Goal: Register for event/course

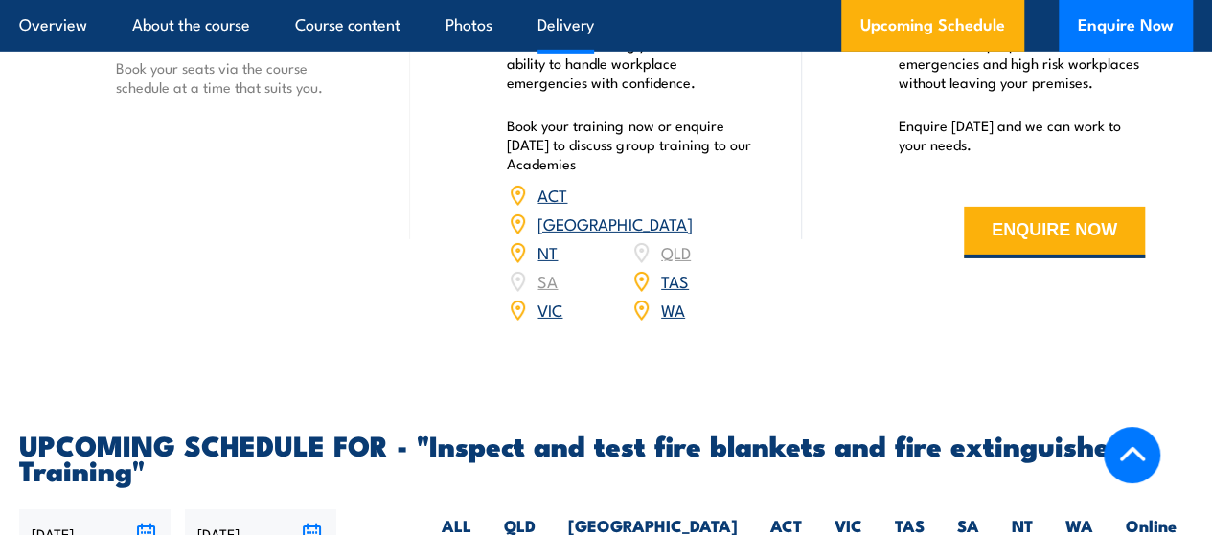
scroll to position [2920, 0]
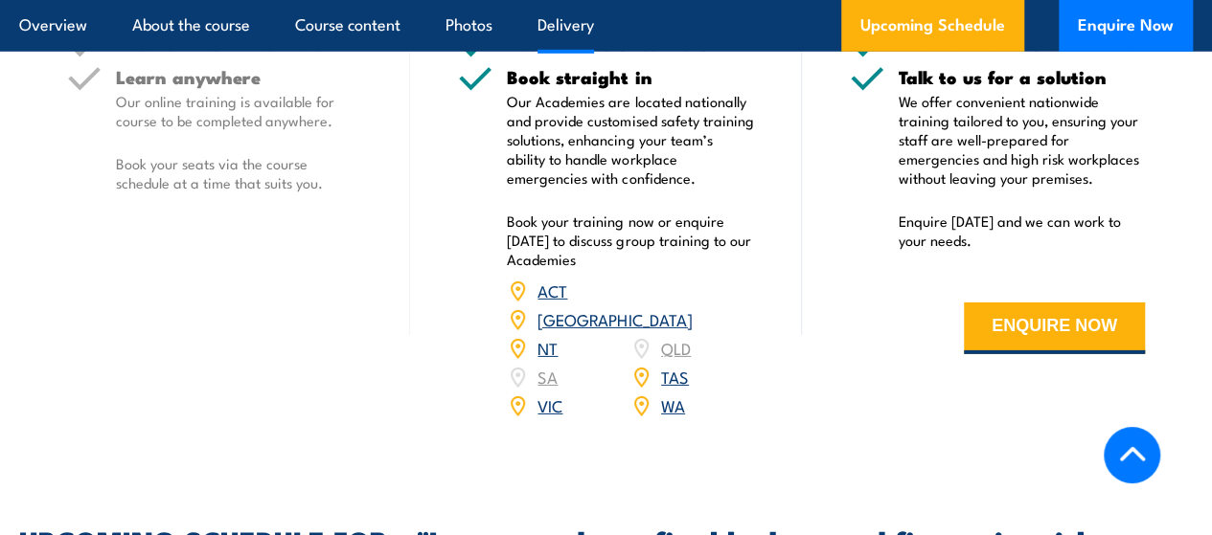
click at [680, 330] on link "[GEOGRAPHIC_DATA]" at bounding box center [614, 318] width 154 height 23
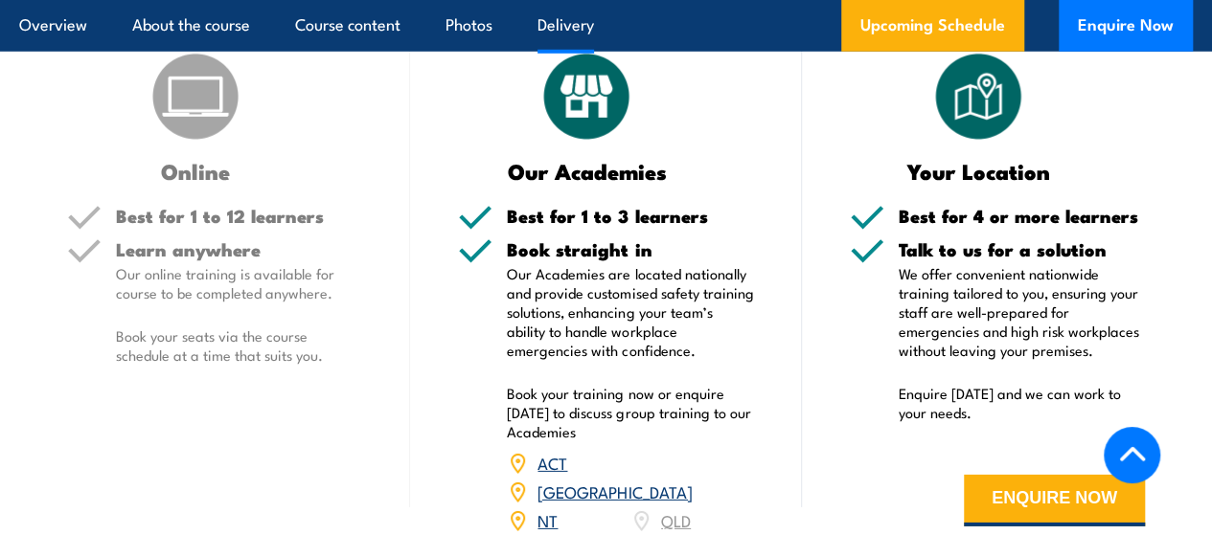
scroll to position [2855, 0]
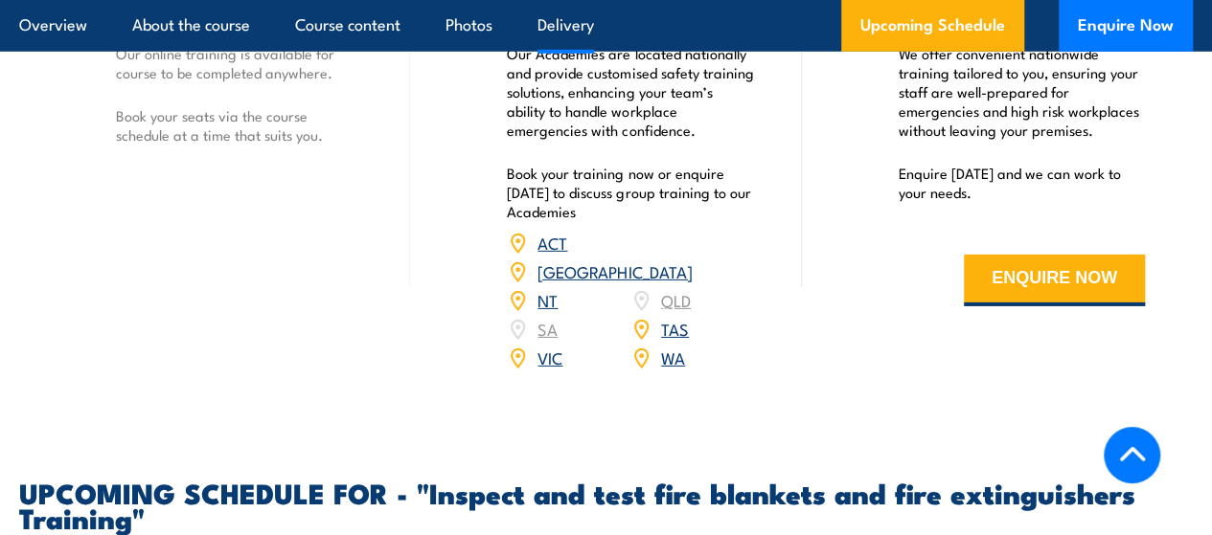
scroll to position [2728, 0]
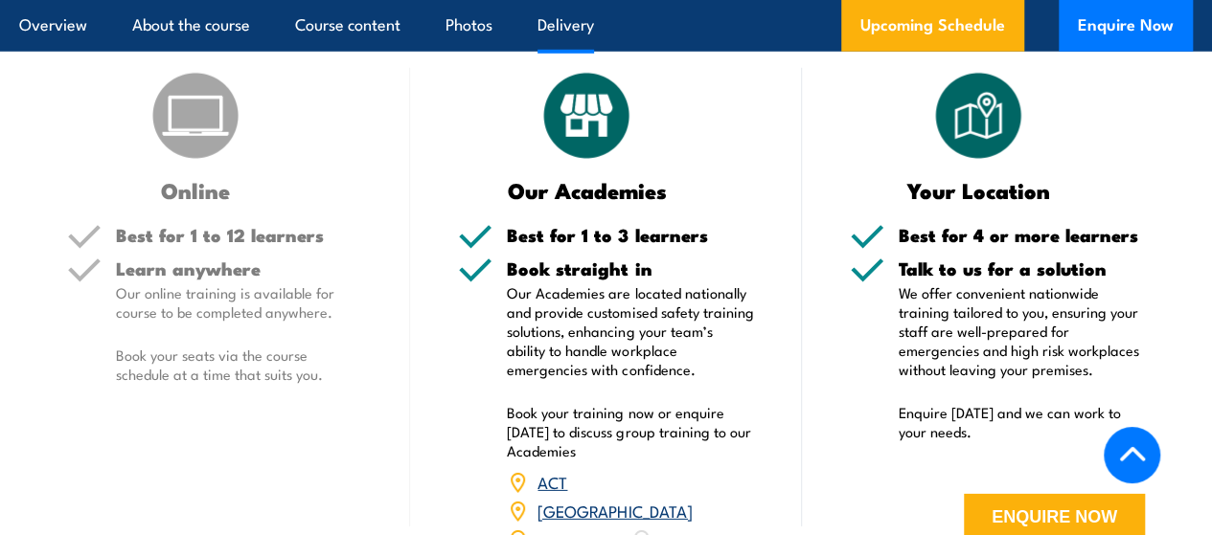
click at [195, 164] on img at bounding box center [196, 116] width 96 height 96
drag, startPoint x: 322, startPoint y: 441, endPoint x: 296, endPoint y: 438, distance: 26.0
click at [296, 384] on p "Book your seats via the course schedule at a time that suits you." at bounding box center [239, 365] width 246 height 38
click at [218, 485] on div "Online Best for 1 to 12 learners Learn anywhere Our online training is availabl…" at bounding box center [214, 352] width 391 height 568
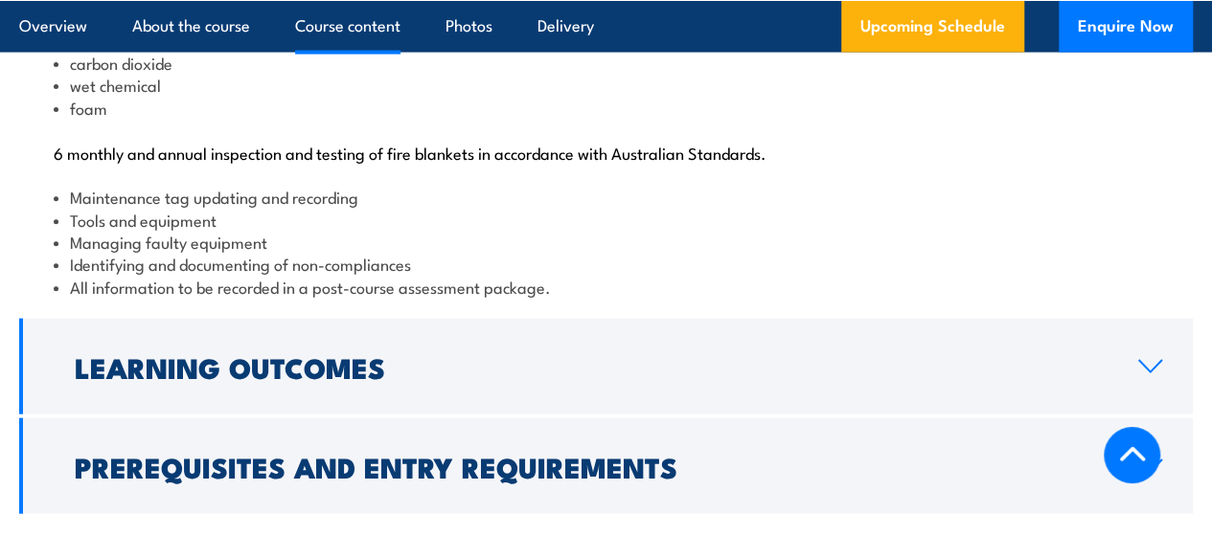
scroll to position [2058, 0]
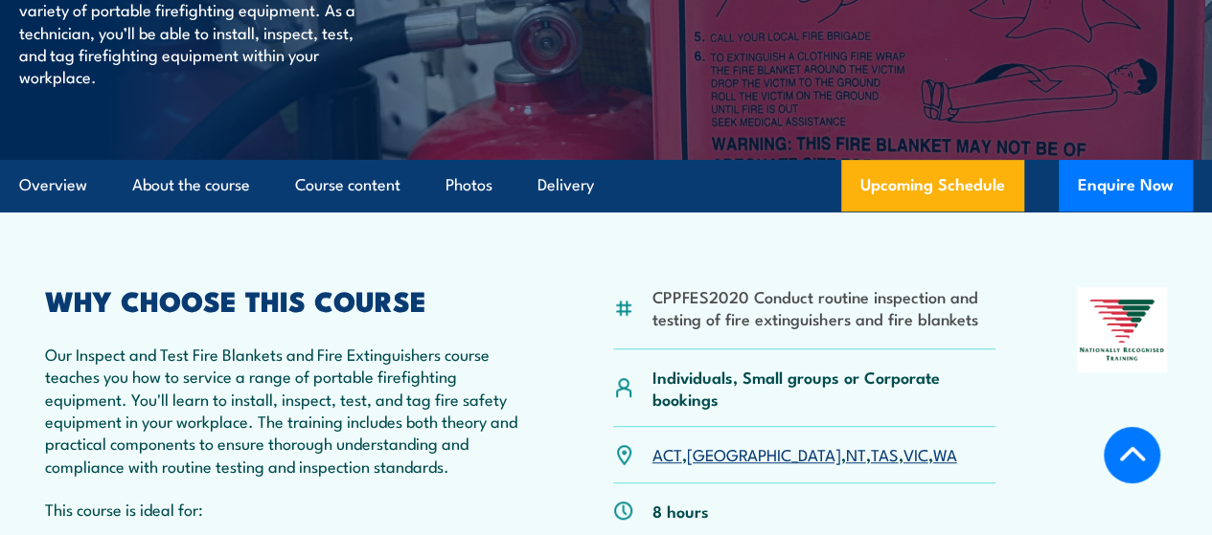
scroll to position [479, 0]
